Goal: Task Accomplishment & Management: Use online tool/utility

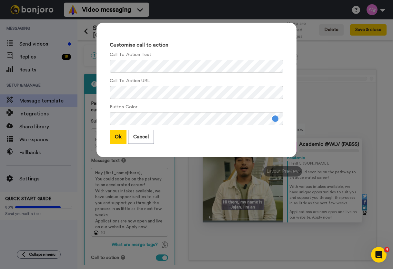
scroll to position [59, 0]
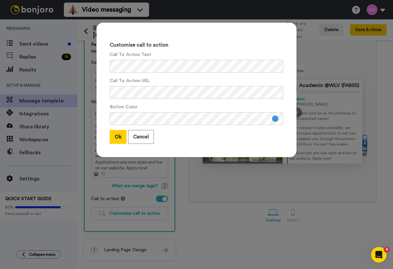
click at [255, 34] on div "Customise call to action Call To Action Text Call To Action URL Button Color Ok…" at bounding box center [197, 90] width 200 height 134
click at [216, 111] on div "Button Color" at bounding box center [197, 114] width 174 height 21
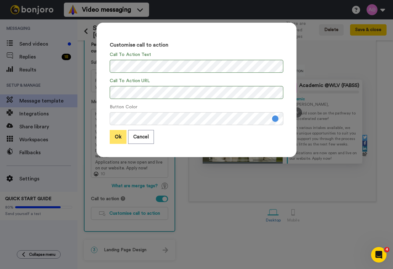
click at [117, 139] on button "Ok" at bounding box center [118, 137] width 17 height 14
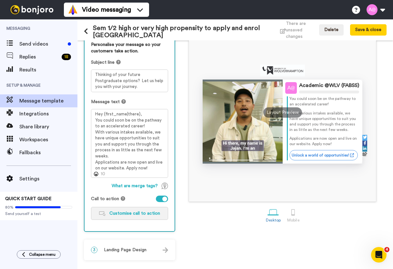
scroll to position [26, 0]
click at [371, 31] on button "Save & close" at bounding box center [368, 30] width 36 height 12
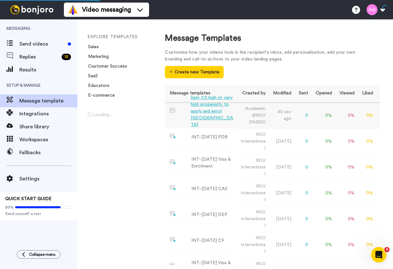
click at [205, 118] on div "Sem 1/2 high or very high propensity to apply and enrol [GEOGRAPHIC_DATA]" at bounding box center [212, 111] width 43 height 34
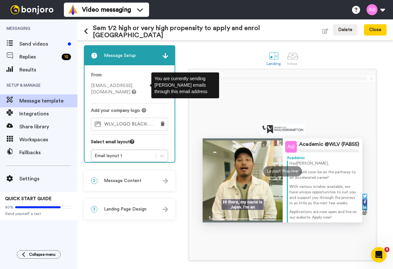
click at [136, 89] on icon at bounding box center [134, 91] width 5 height 5
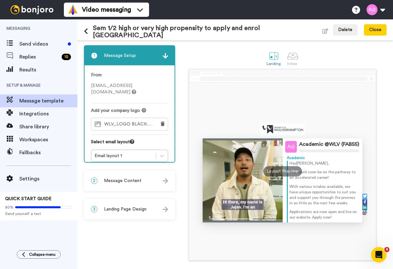
click at [119, 83] on span "[EMAIL_ADDRESS][DOMAIN_NAME]" at bounding box center [113, 88] width 45 height 11
click at [164, 56] on img at bounding box center [165, 55] width 5 height 5
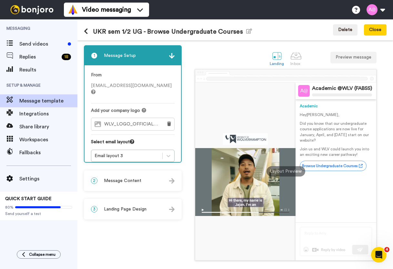
click at [119, 182] on span "Message Content" at bounding box center [122, 180] width 37 height 6
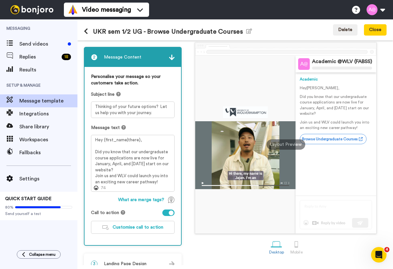
scroll to position [41, 0]
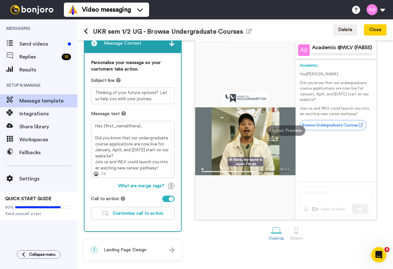
click at [118, 252] on span "Landing Page Design" at bounding box center [125, 249] width 43 height 6
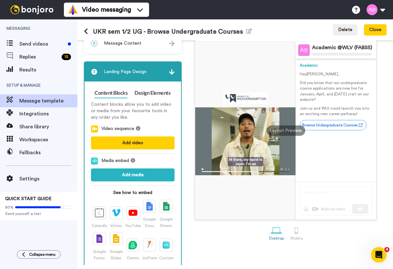
scroll to position [68, 0]
